Goal: Transaction & Acquisition: Purchase product/service

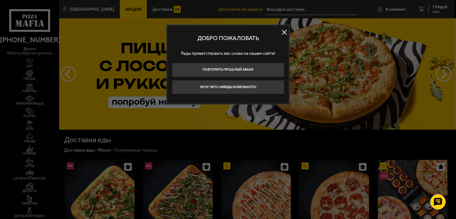
click at [283, 30] on button at bounding box center [284, 32] width 9 height 9
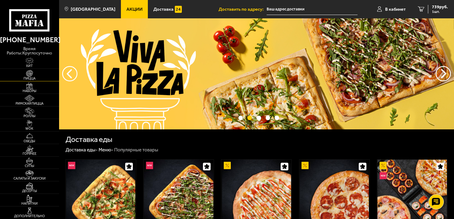
click at [39, 75] on link "Пицца" at bounding box center [29, 75] width 59 height 12
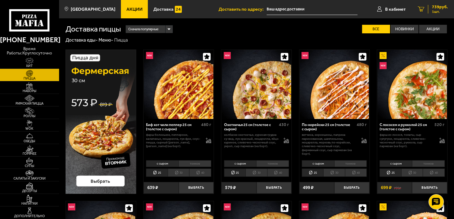
click at [431, 12] on div "739 руб. 1 шт." at bounding box center [438, 9] width 20 height 9
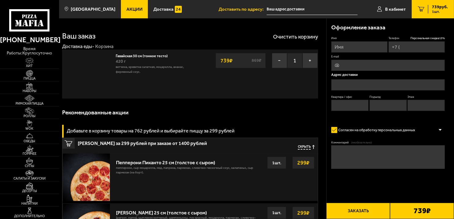
type input "[PHONE_NUMBER]"
type input "[STREET_ADDRESS]"
type input "125"
type input "2"
type input "9"
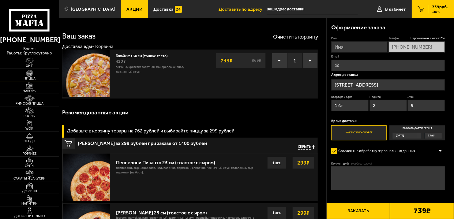
click at [36, 77] on span "Пицца" at bounding box center [29, 78] width 59 height 3
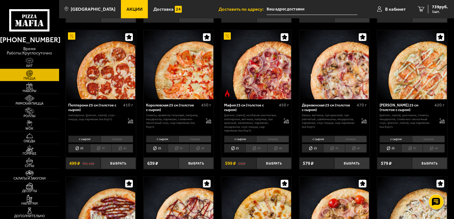
scroll to position [630, 0]
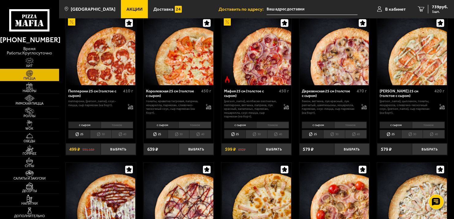
drag, startPoint x: 452, startPoint y: 107, endPoint x: 456, endPoint y: 117, distance: 10.6
click at [454, 117] on html "[PHONE_NUMBER] время работы: круглосуточно [PERSON_NAME] Наборы Римская пицца Р…" at bounding box center [227, 151] width 454 height 1562
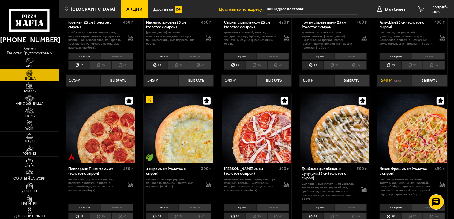
scroll to position [0, 0]
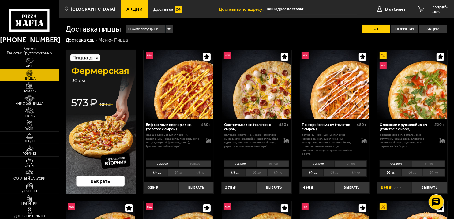
click at [361, 156] on div "ветчина, корнишоны, паприка маринованная, шампиньоны, моцарелла, морковь по-кор…" at bounding box center [334, 144] width 65 height 23
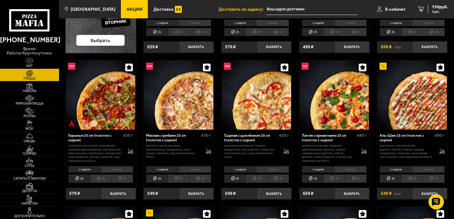
scroll to position [143, 0]
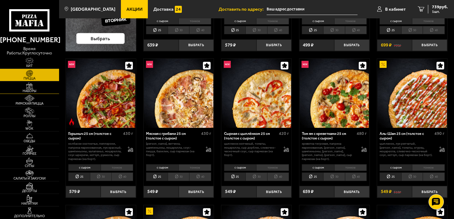
click at [40, 90] on span "Наборы" at bounding box center [29, 90] width 59 height 3
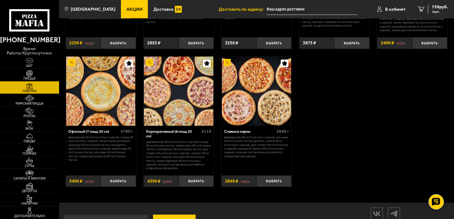
scroll to position [729, 0]
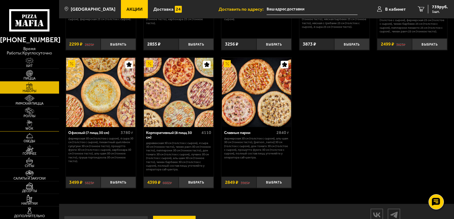
click at [26, 125] on img at bounding box center [30, 123] width 18 height 7
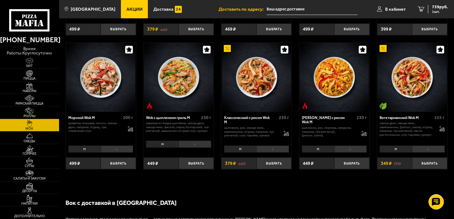
scroll to position [259, 0]
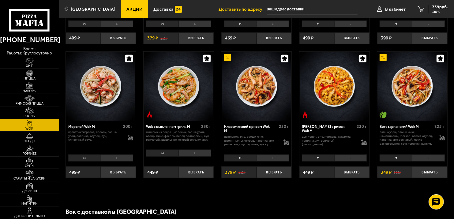
click at [273, 158] on li "L" at bounding box center [272, 158] width 33 height 7
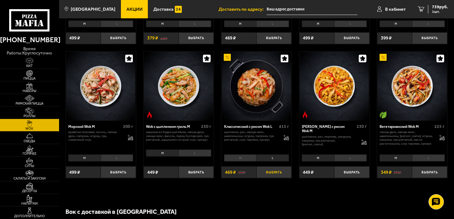
click at [278, 173] on button "Выбрать" at bounding box center [274, 173] width 35 height 12
click at [244, 158] on li "M" at bounding box center [240, 158] width 32 height 7
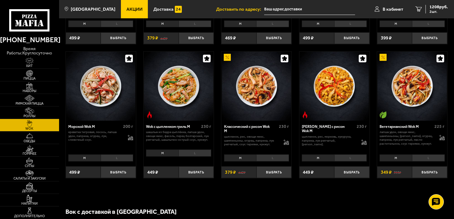
click at [269, 156] on li "L" at bounding box center [272, 158] width 33 height 7
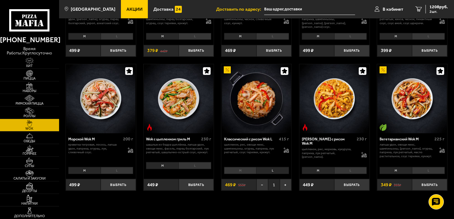
scroll to position [242, 0]
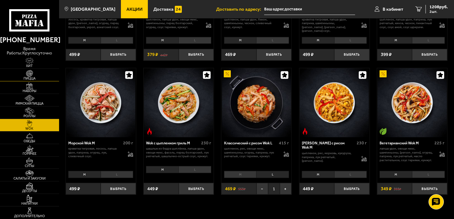
click at [44, 78] on span "Пицца" at bounding box center [29, 78] width 59 height 3
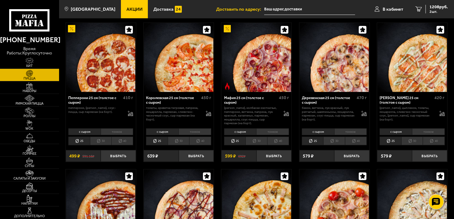
scroll to position [704, 0]
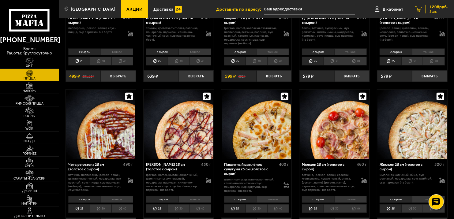
click at [441, 9] on div "1208 руб. 2 шт." at bounding box center [437, 9] width 22 height 9
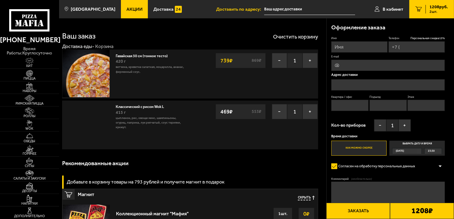
type input "[PHONE_NUMBER]"
type input "[STREET_ADDRESS]"
type input "125"
type input "2"
type input "9"
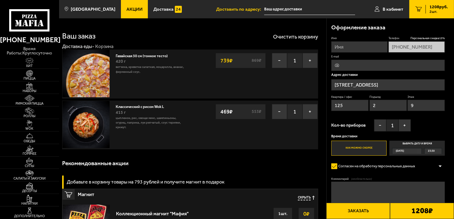
click at [366, 48] on input "Имя" at bounding box center [359, 46] width 56 height 11
type input "[PERSON_NAME]"
type input "[EMAIL_ADDRESS][DOMAIN_NAME]"
click at [48, 71] on link "Пицца" at bounding box center [29, 75] width 59 height 12
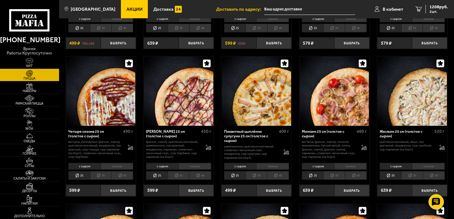
scroll to position [732, 0]
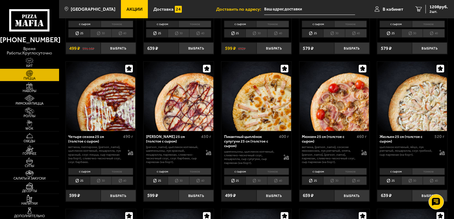
click at [197, 172] on li "тонкое" at bounding box center [195, 171] width 33 height 7
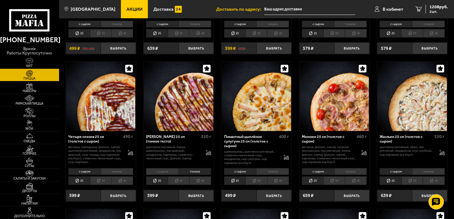
click at [178, 183] on li "30" at bounding box center [178, 181] width 21 height 8
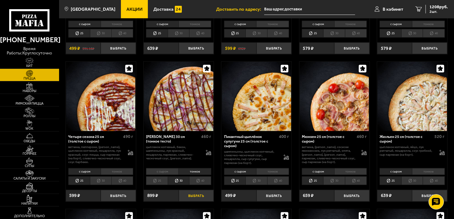
click at [201, 195] on button "Выбрать" at bounding box center [196, 196] width 35 height 12
click at [439, 6] on span "1972 руб." at bounding box center [439, 7] width 18 height 4
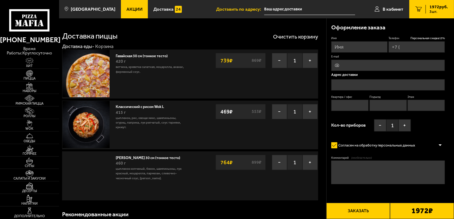
type input "[PHONE_NUMBER]"
type input "[STREET_ADDRESS]"
type input "125"
type input "2"
type input "9"
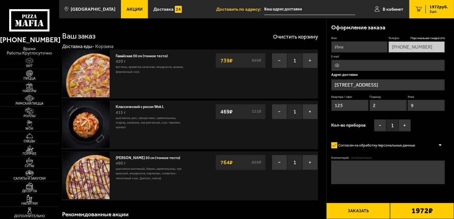
scroll to position [11, 0]
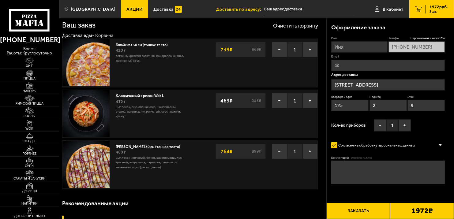
click at [364, 49] on input "Имя" at bounding box center [359, 46] width 56 height 11
type input "[PERSON_NAME]"
type input "[EMAIL_ADDRESS][DOMAIN_NAME]"
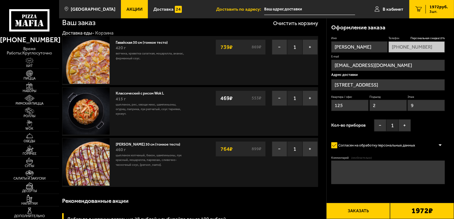
scroll to position [9, 0]
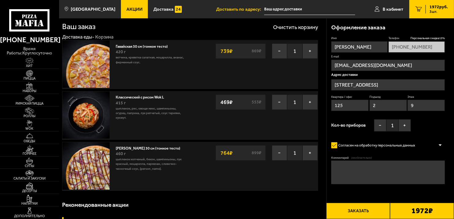
click at [454, 33] on div "Оформление заказа Имя [PERSON_NAME] скидка 15 % [PHONE_NUMBER] E-mail [EMAIL_AD…" at bounding box center [391, 115] width 128 height 194
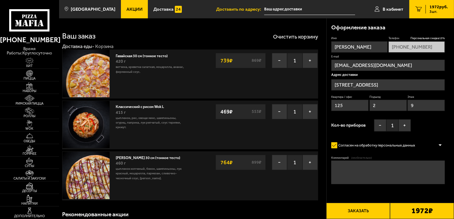
click at [359, 209] on button "Заказать" at bounding box center [359, 211] width 64 height 16
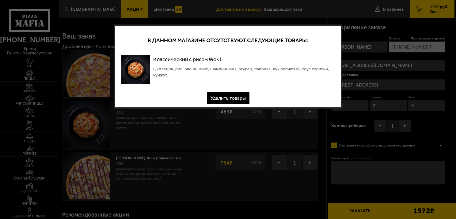
click at [235, 92] on button "Удалить товары" at bounding box center [228, 98] width 43 height 12
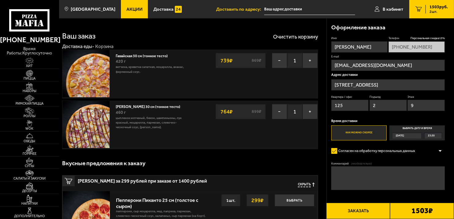
click at [354, 212] on button "Заказать" at bounding box center [359, 211] width 64 height 16
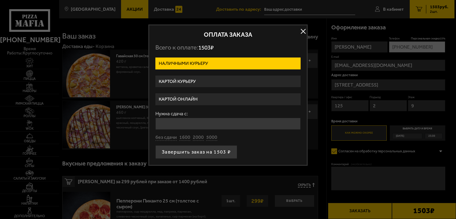
click at [252, 81] on label "Картой курьеру" at bounding box center [227, 82] width 145 height 12
click at [0, 0] on input "Картой курьеру" at bounding box center [0, 0] width 0 height 0
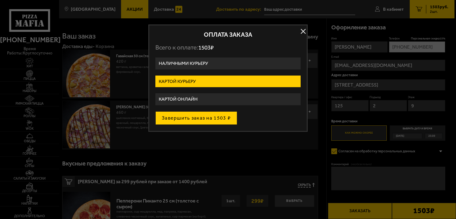
click at [190, 120] on button "Завершить заказ на 1503 ₽" at bounding box center [196, 118] width 82 height 13
